Goal: Transaction & Acquisition: Download file/media

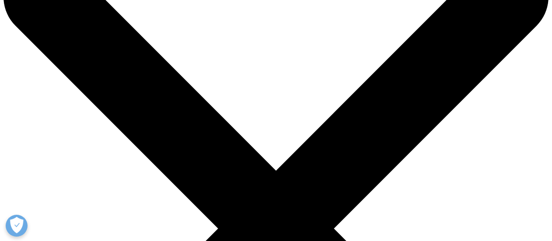
scroll to position [61, 0]
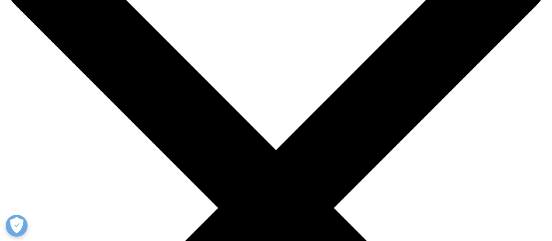
scroll to position [131, 0]
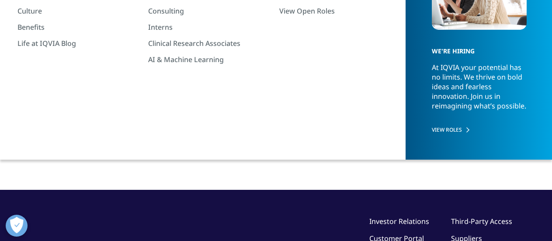
click at [259, 143] on input "I Accept" at bounding box center [276, 142] width 342 height 21
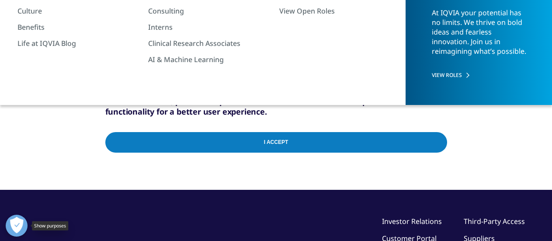
click at [24, 219] on button "Open Preferences" at bounding box center [17, 226] width 22 height 22
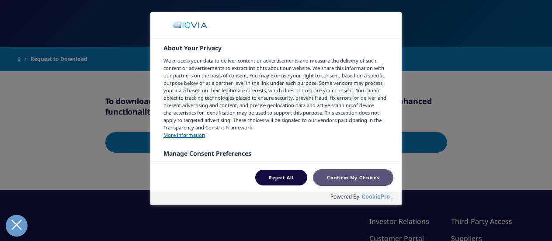
click at [328, 173] on button "Confirm My Choices" at bounding box center [353, 178] width 80 height 16
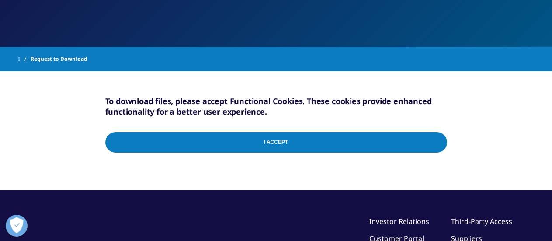
click at [174, 143] on input "I Accept" at bounding box center [276, 142] width 342 height 21
click at [13, 222] on button "Open Preferences" at bounding box center [17, 226] width 22 height 22
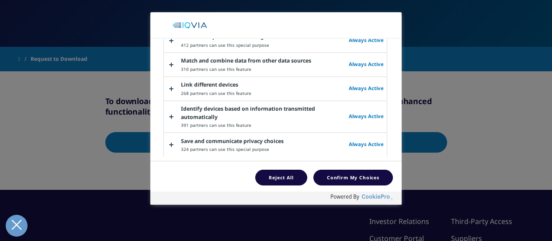
scroll to position [374, 0]
click at [347, 177] on button "Confirm My Choices" at bounding box center [353, 178] width 80 height 16
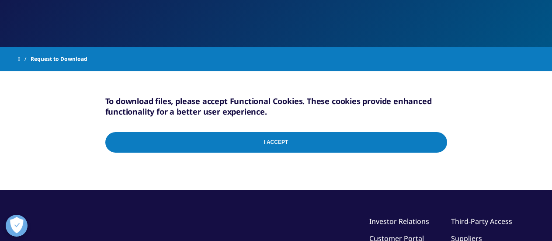
click at [188, 144] on input "I Accept" at bounding box center [276, 142] width 342 height 21
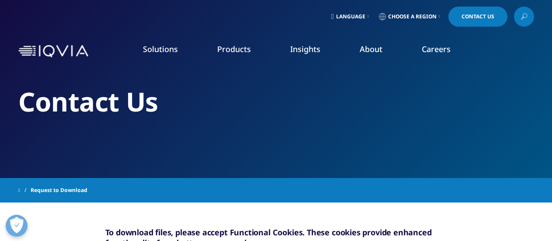
click at [31, 192] on link at bounding box center [24, 190] width 12 height 16
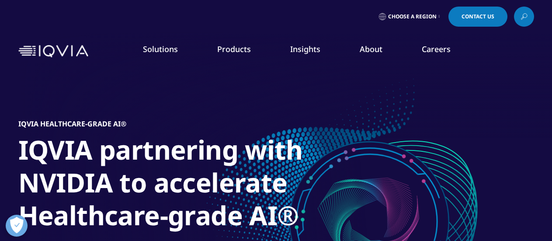
scroll to position [131, 0]
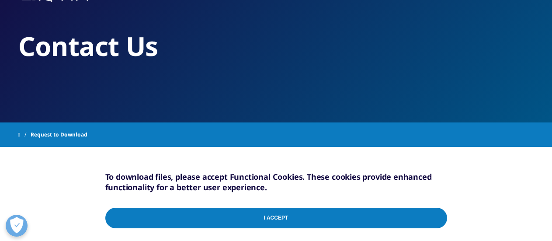
scroll to position [44, 0]
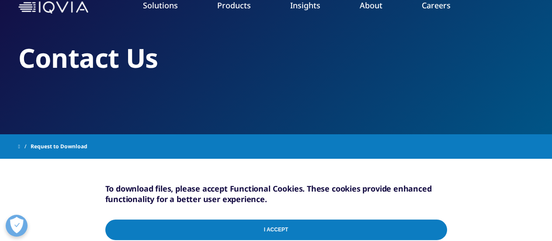
click at [31, 148] on link at bounding box center [24, 147] width 12 height 16
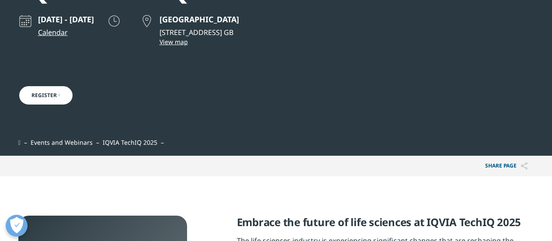
scroll to position [44, 0]
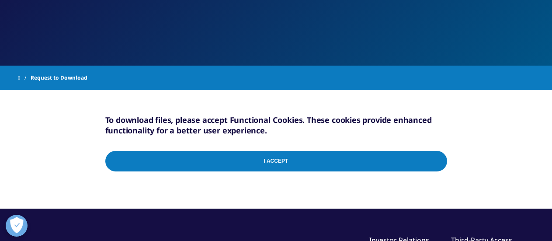
scroll to position [87, 0]
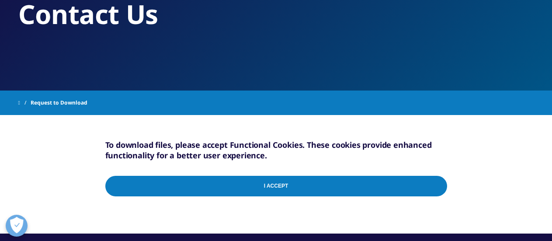
click at [188, 177] on input "I Accept" at bounding box center [276, 186] width 342 height 21
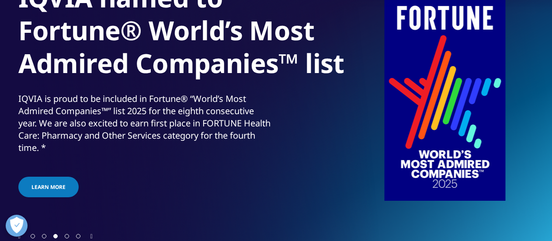
scroll to position [131, 0]
